Goal: Check status: Check status

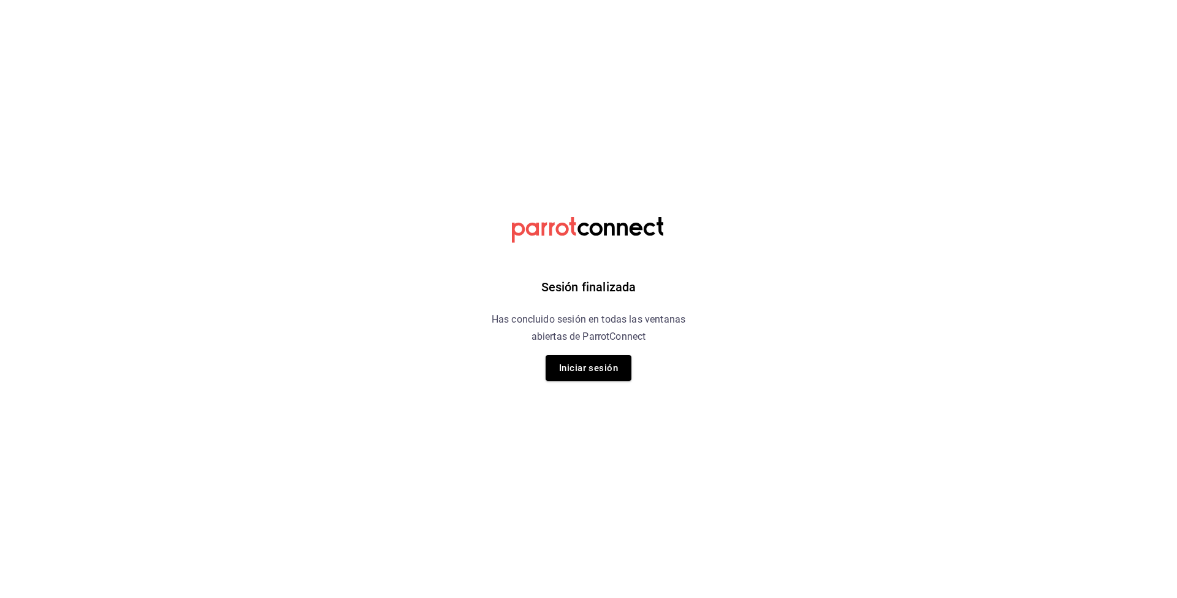
click at [605, 383] on div "Sesión finalizada Has concluido sesión en todas las ventanas abiertas de Parrot…" at bounding box center [589, 299] width 310 height 598
click at [604, 373] on button "Iniciar sesión" at bounding box center [589, 368] width 86 height 26
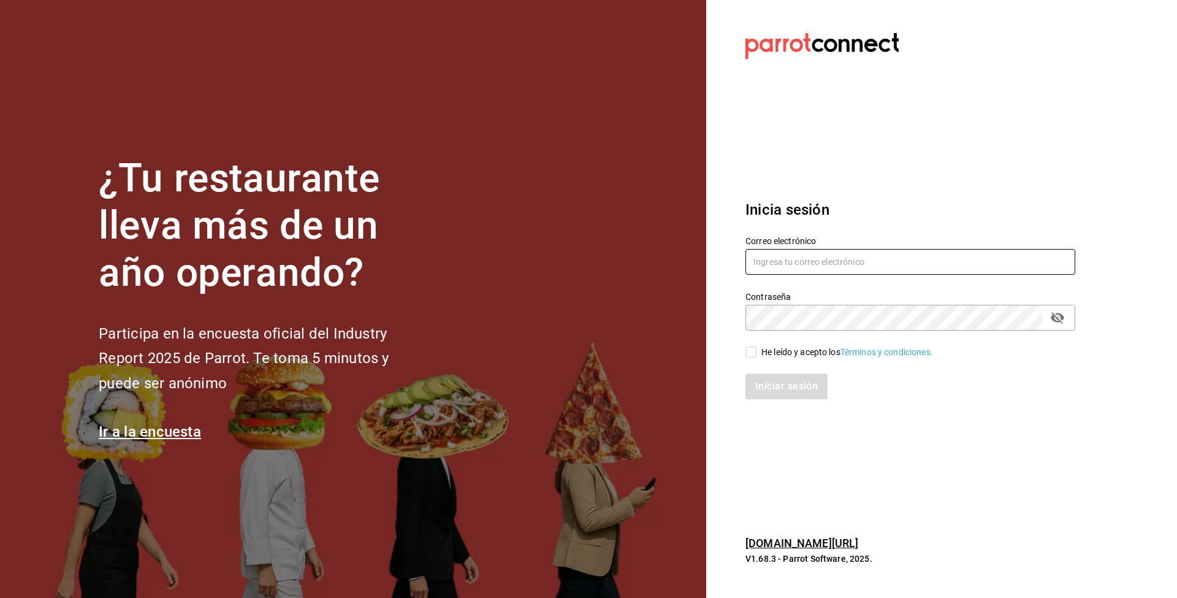
click at [799, 268] on input "text" at bounding box center [911, 262] width 330 height 26
type input "danysepulveda15@gmail.com"
click at [757, 356] on span "He leído y acepto los Términos y condiciones." at bounding box center [845, 352] width 177 height 13
click at [757, 356] on input "He leído y acepto los Términos y condiciones." at bounding box center [751, 351] width 11 height 11
checkbox input "true"
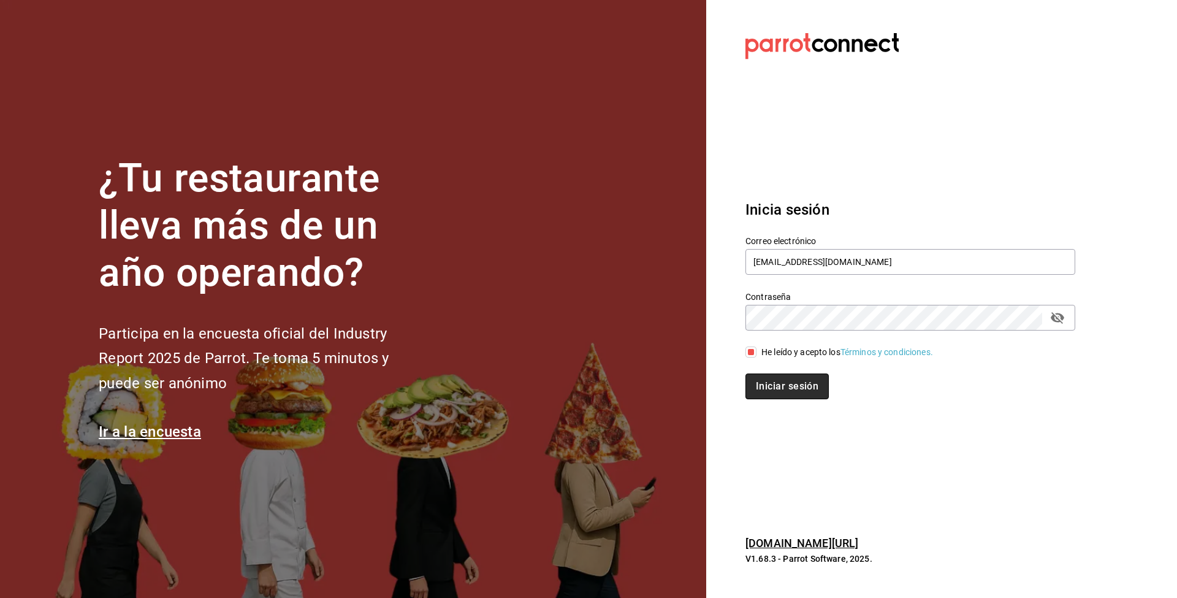
click at [769, 376] on button "Iniciar sesión" at bounding box center [787, 386] width 83 height 26
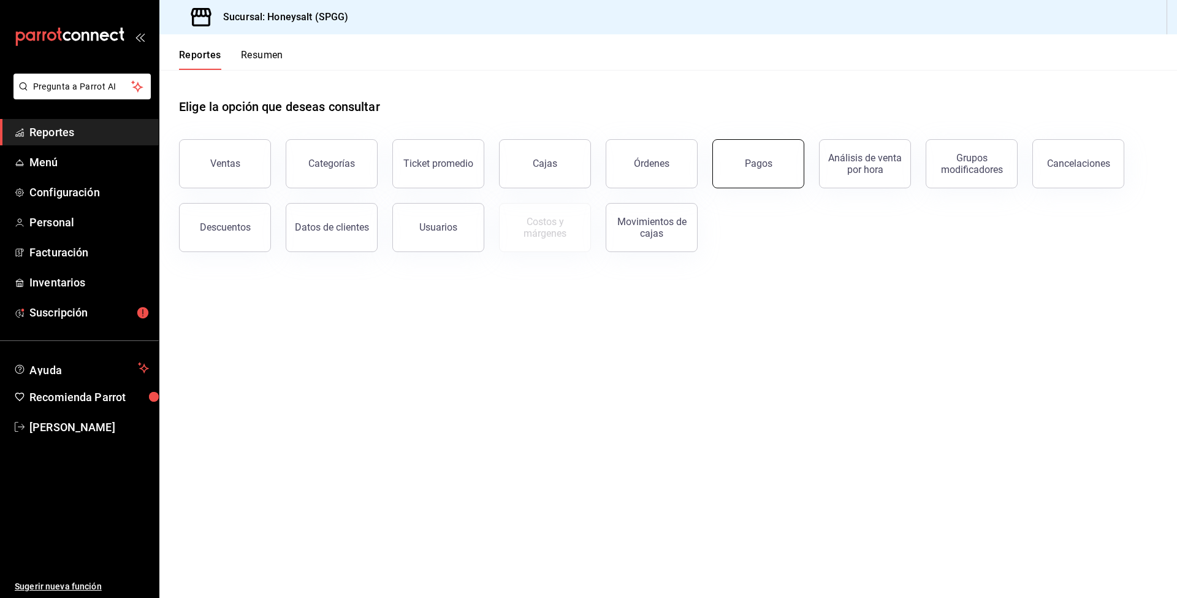
click at [761, 179] on button "Pagos" at bounding box center [758, 163] width 92 height 49
